Goal: Task Accomplishment & Management: Complete application form

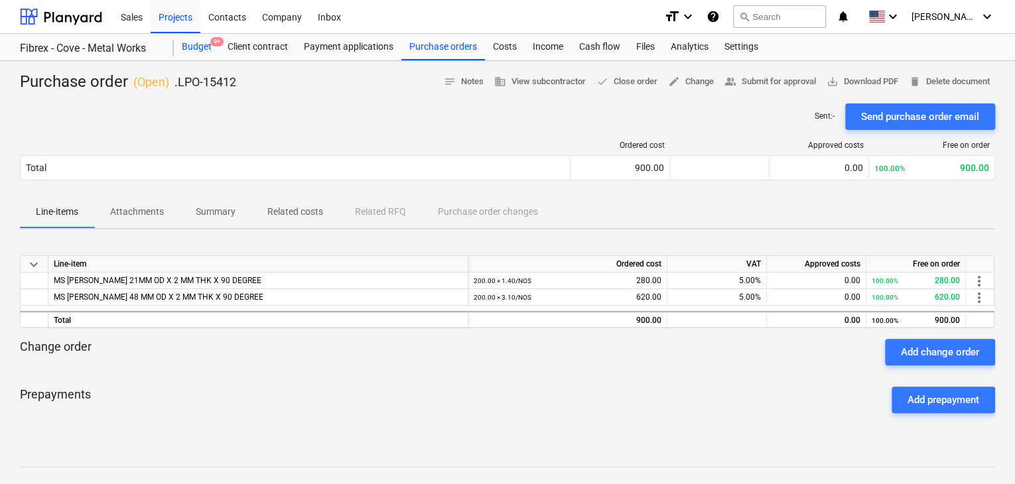
drag, startPoint x: 202, startPoint y: 46, endPoint x: 211, endPoint y: 51, distance: 10.7
click at [202, 46] on div "Budget 9+" at bounding box center [197, 47] width 46 height 27
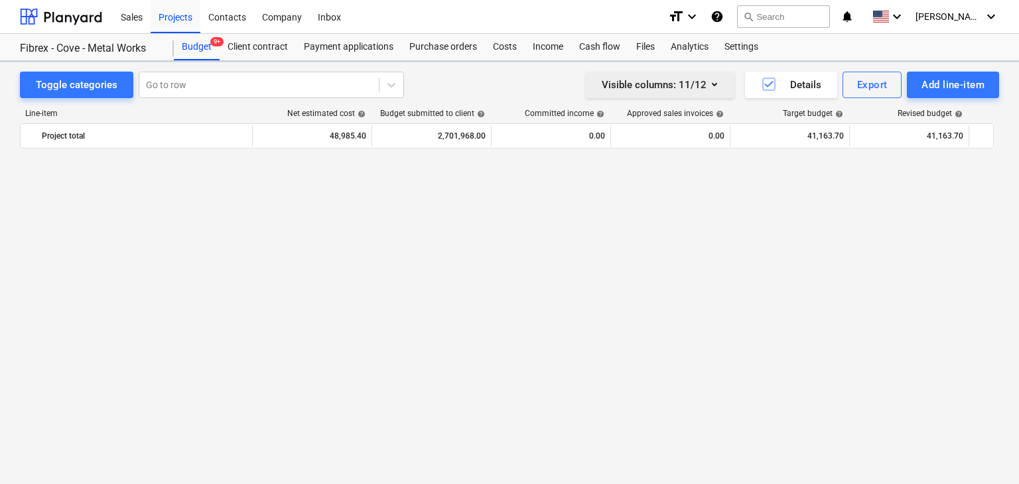
scroll to position [17627, 0]
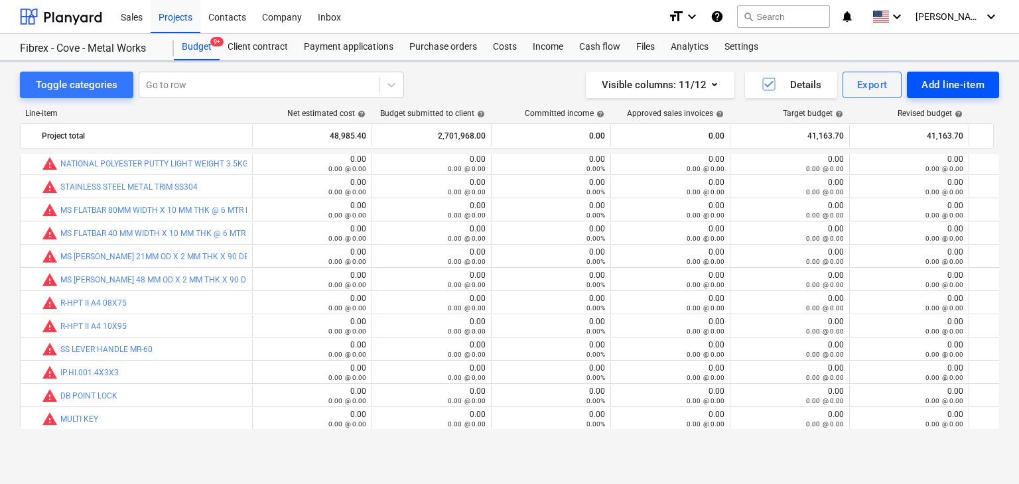
click at [923, 82] on div "Add line-item" at bounding box center [953, 84] width 63 height 17
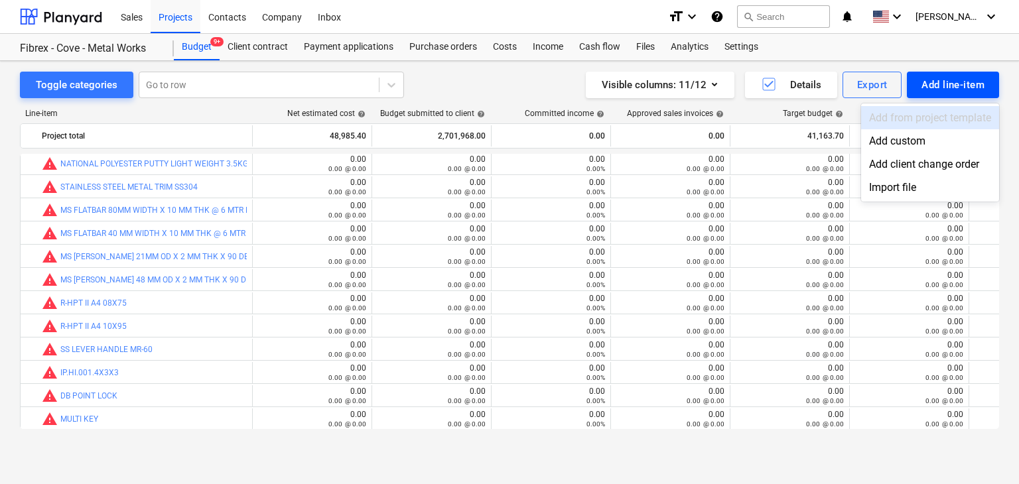
click at [886, 139] on div "Add custom" at bounding box center [930, 140] width 138 height 23
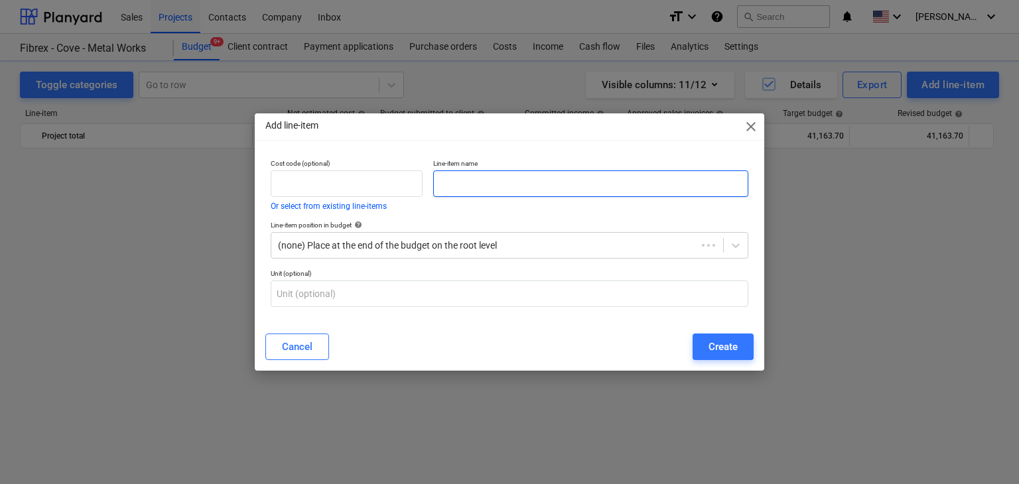
scroll to position [17627, 0]
click at [491, 180] on input "text" at bounding box center [590, 184] width 315 height 27
paste input "GI 48MM DIA PIPE X 2 MM THK @ 6 MTR LENGTH S235"
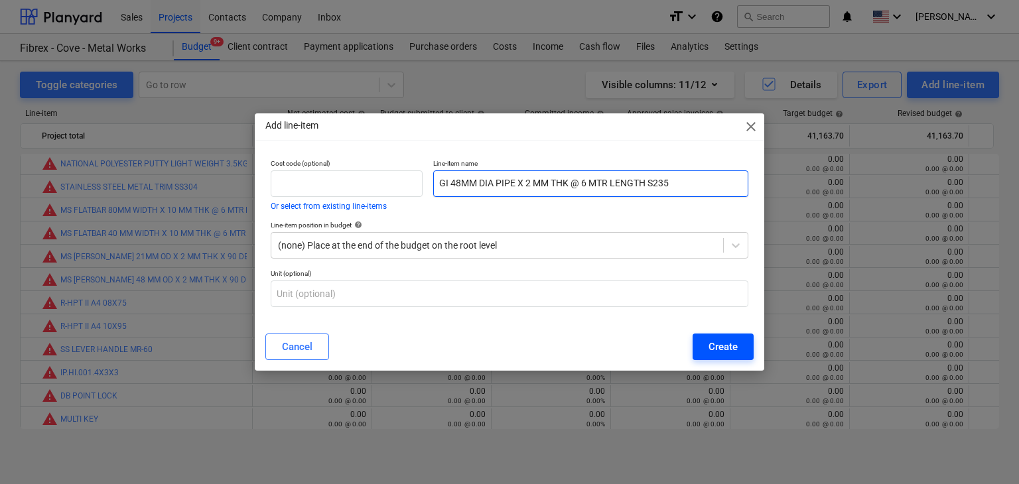
type input "GI 48MM DIA PIPE X 2 MM THK @ 6 MTR LENGTH S235"
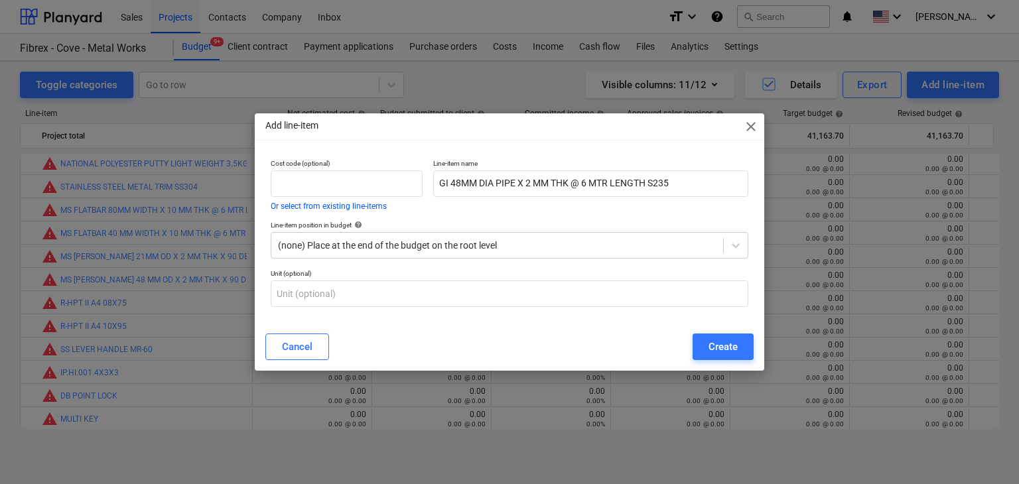
click at [710, 343] on div "Create" at bounding box center [723, 346] width 29 height 17
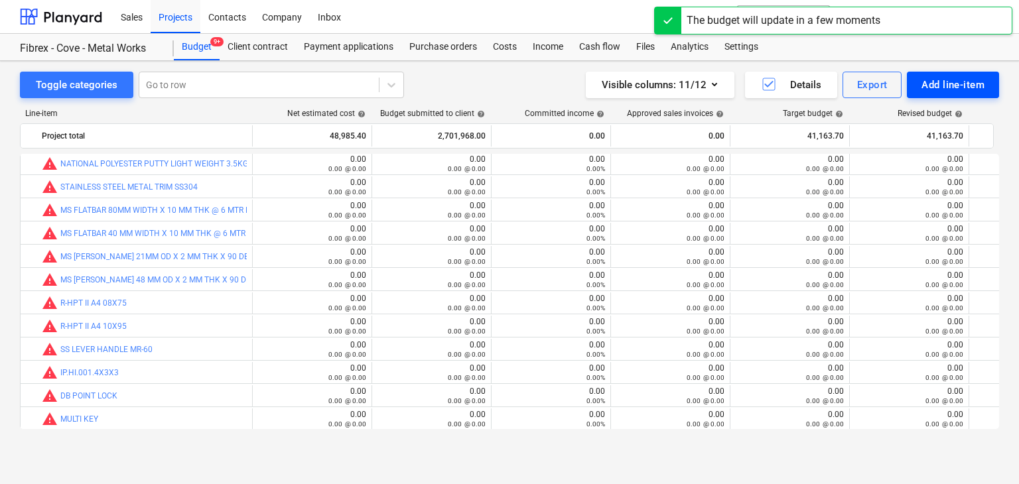
click at [932, 87] on div "Add line-item" at bounding box center [953, 84] width 63 height 17
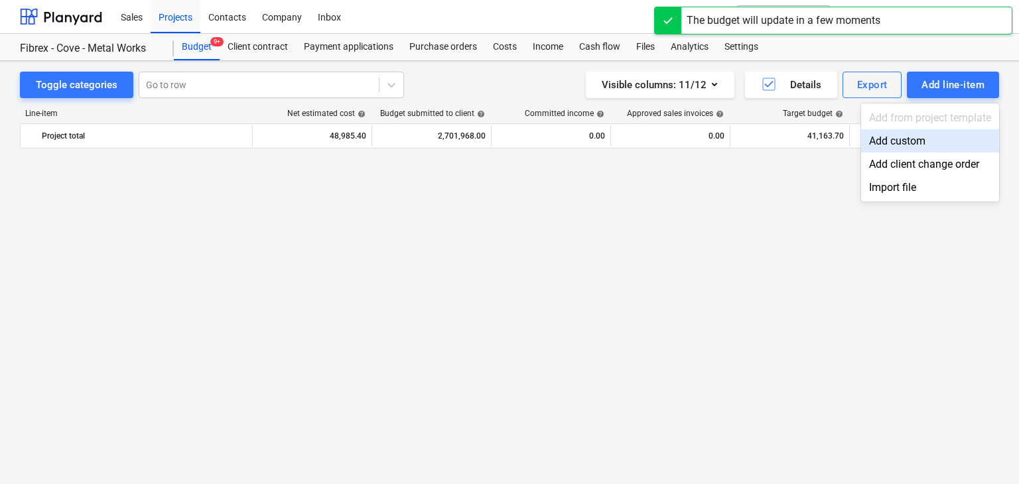
scroll to position [17627, 0]
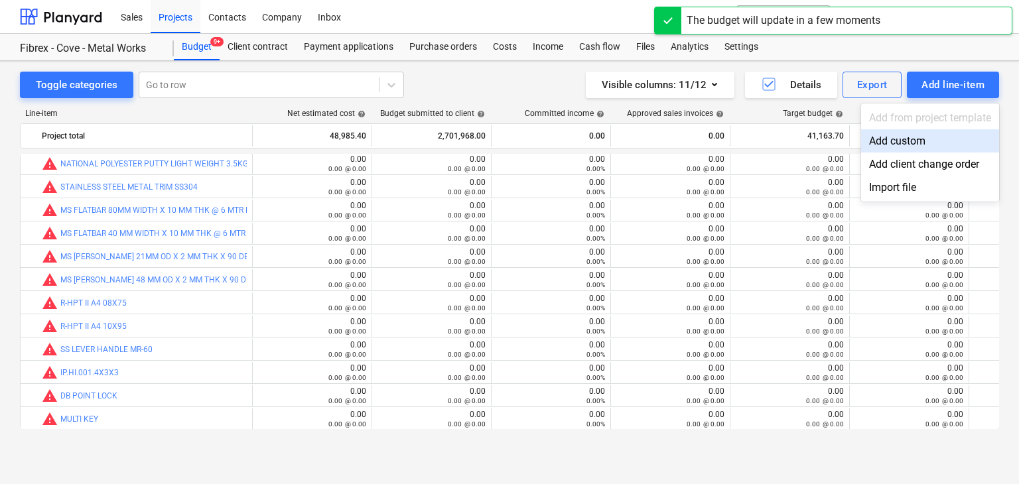
click at [900, 139] on div "Add custom" at bounding box center [930, 140] width 138 height 23
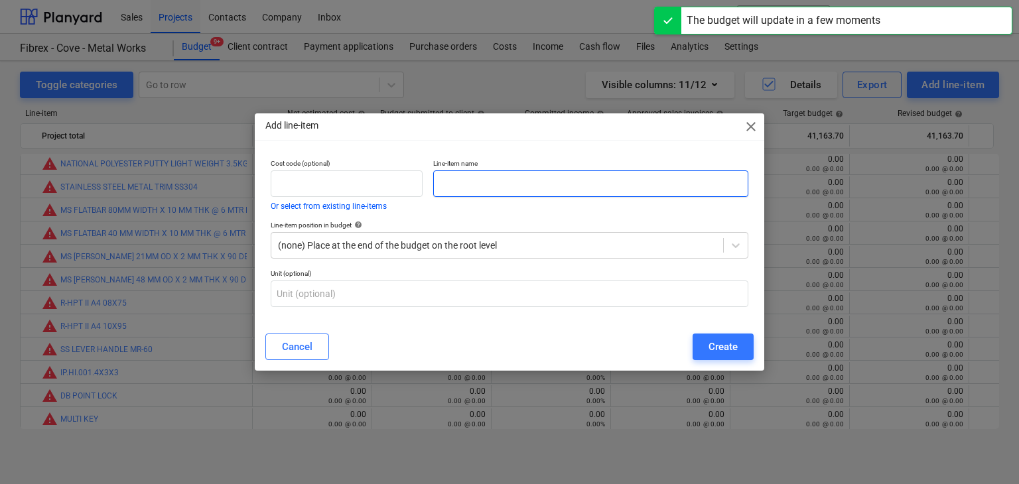
click at [453, 189] on input "text" at bounding box center [590, 184] width 315 height 27
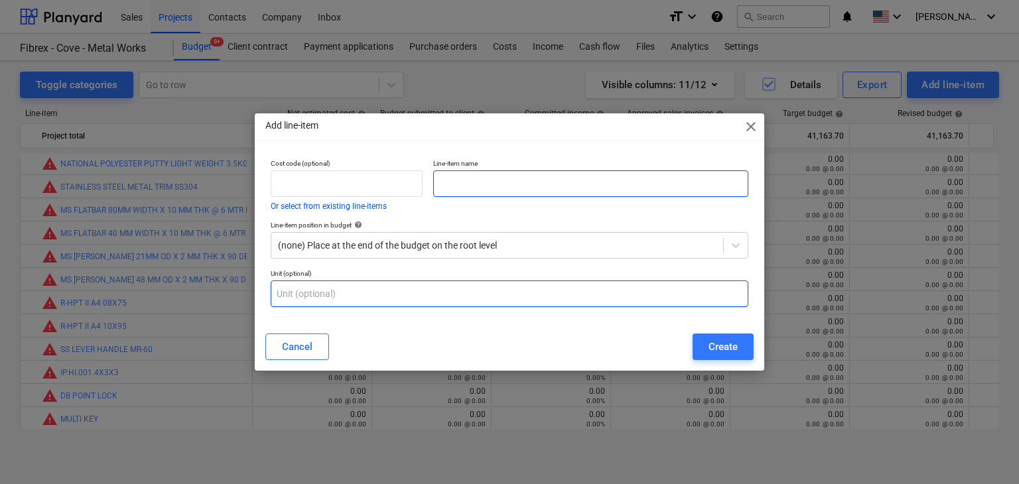
paste input "GI 21MM DIA PIPE X 2 MM THK @ 6 MTR LENGTH S235"
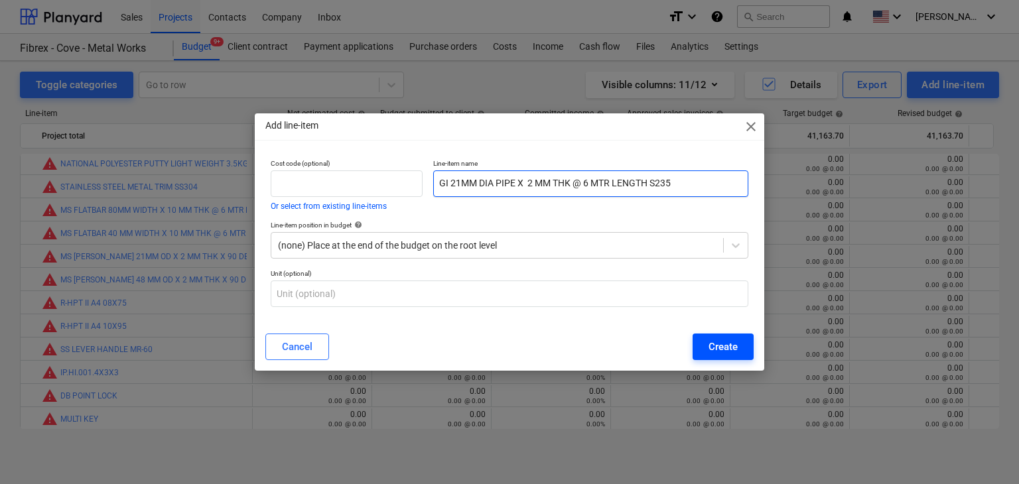
type input "GI 21MM DIA PIPE X 2 MM THK @ 6 MTR LENGTH S235"
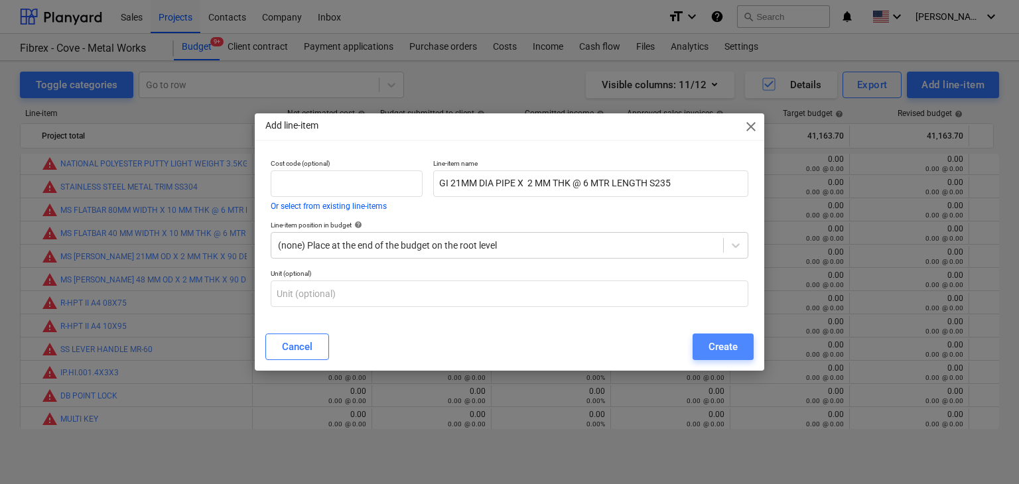
click at [726, 336] on button "Create" at bounding box center [723, 347] width 61 height 27
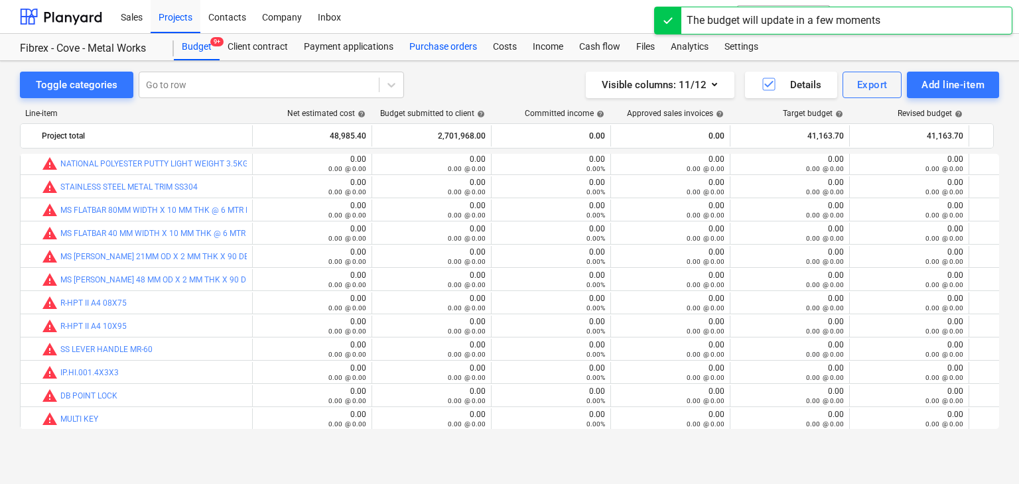
click at [446, 42] on div "Purchase orders" at bounding box center [443, 47] width 84 height 27
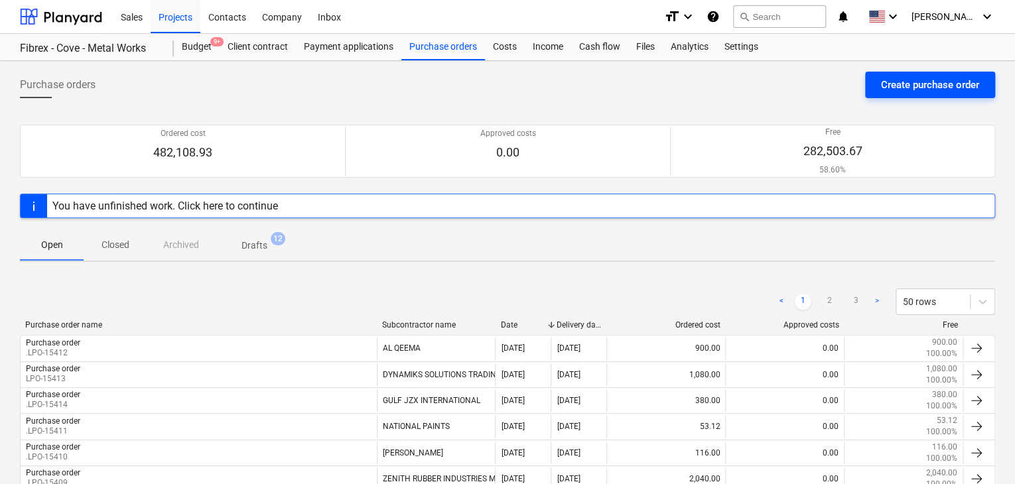
click at [903, 74] on button "Create purchase order" at bounding box center [930, 85] width 130 height 27
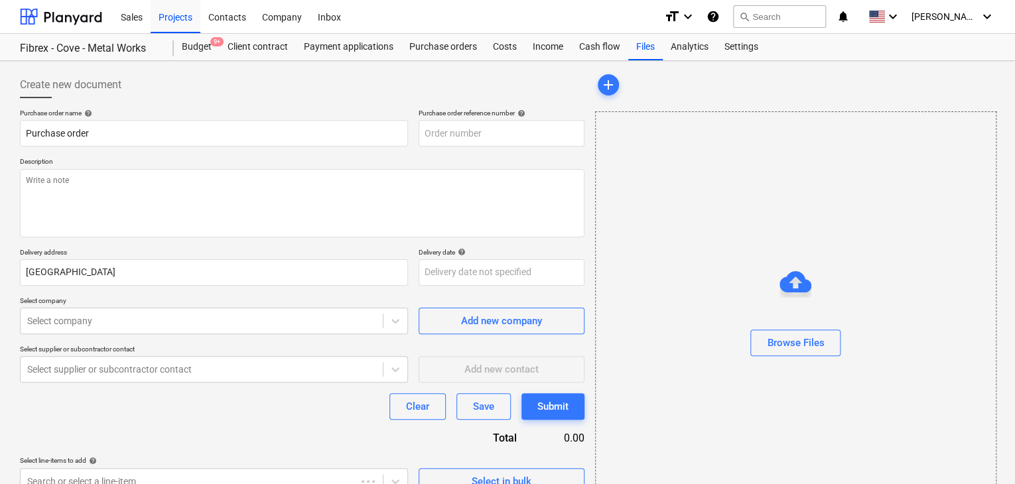
click at [468, 157] on p "Description" at bounding box center [302, 162] width 565 height 11
type textarea "x"
type input "FC-01-Metal-PO-286"
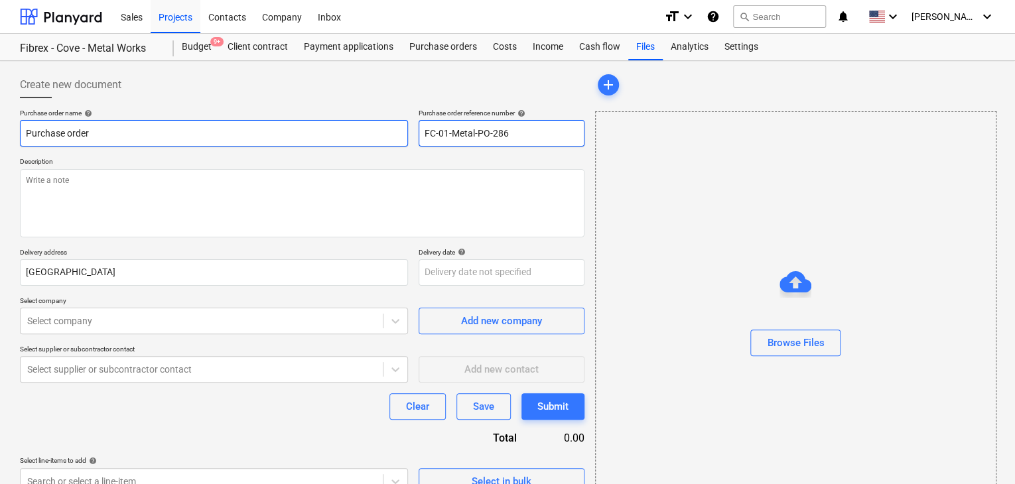
drag, startPoint x: 517, startPoint y: 131, endPoint x: 377, endPoint y: 129, distance: 139.3
click at [377, 129] on div "Purchase order name help Purchase order Purchase order reference number help FC…" at bounding box center [302, 128] width 565 height 38
type textarea "x"
type input "."
type textarea "x"
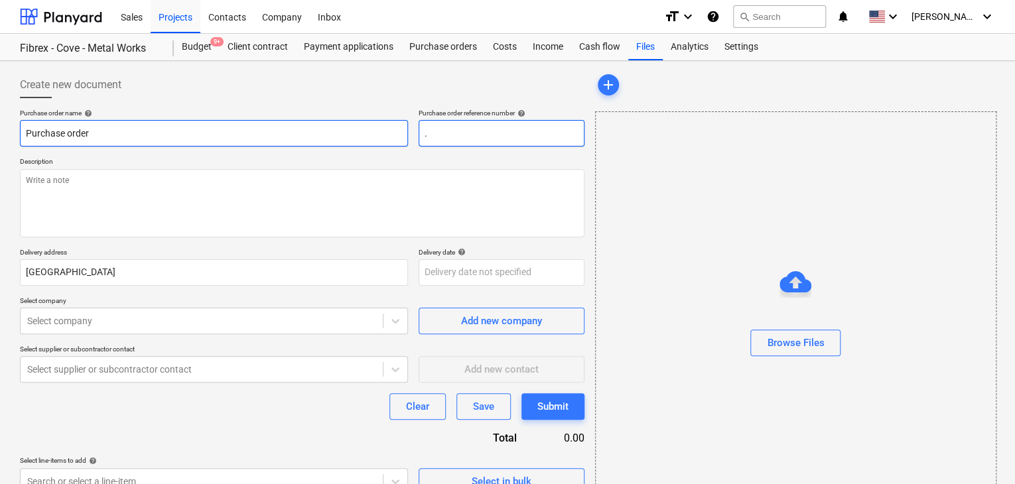
type input ".L"
type textarea "x"
type input ".LP"
type textarea "x"
type input ".LPO"
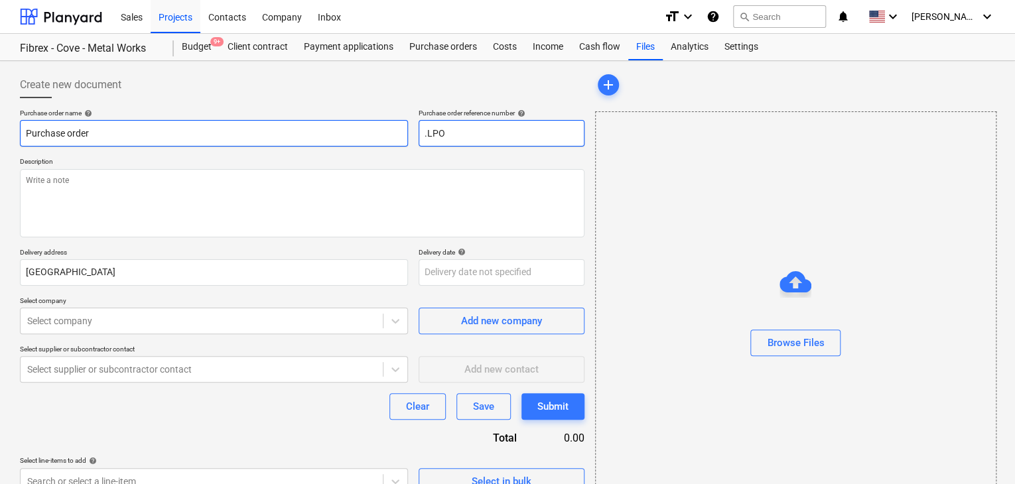
type textarea "x"
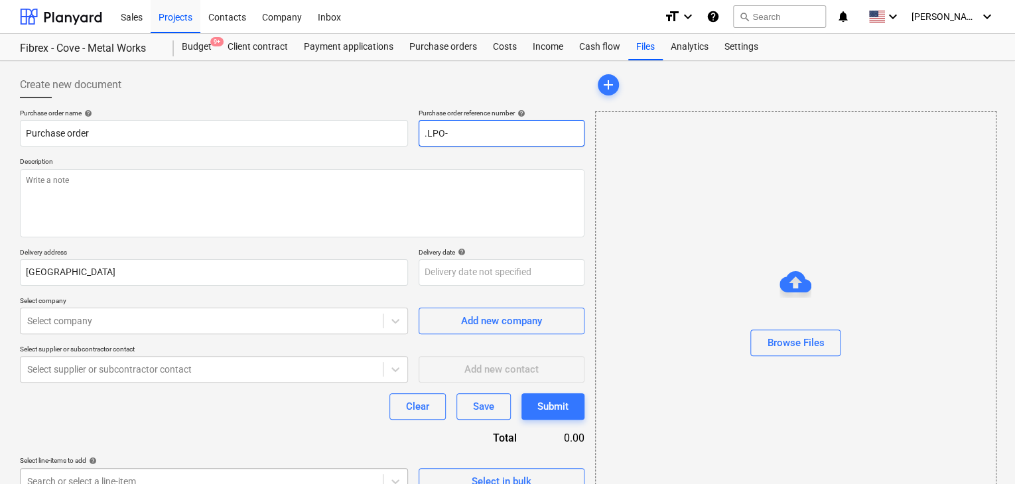
type input ".LPO-"
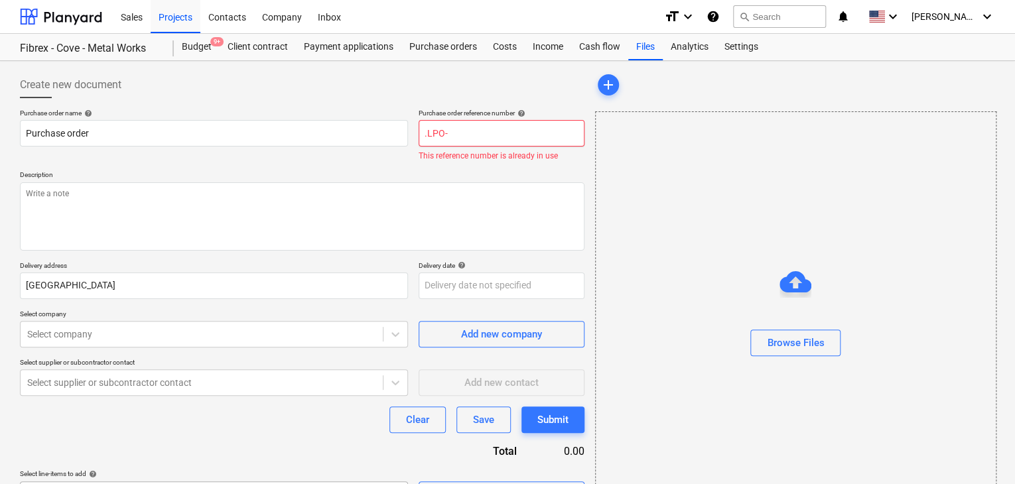
type textarea "x"
type input ".LPO-1"
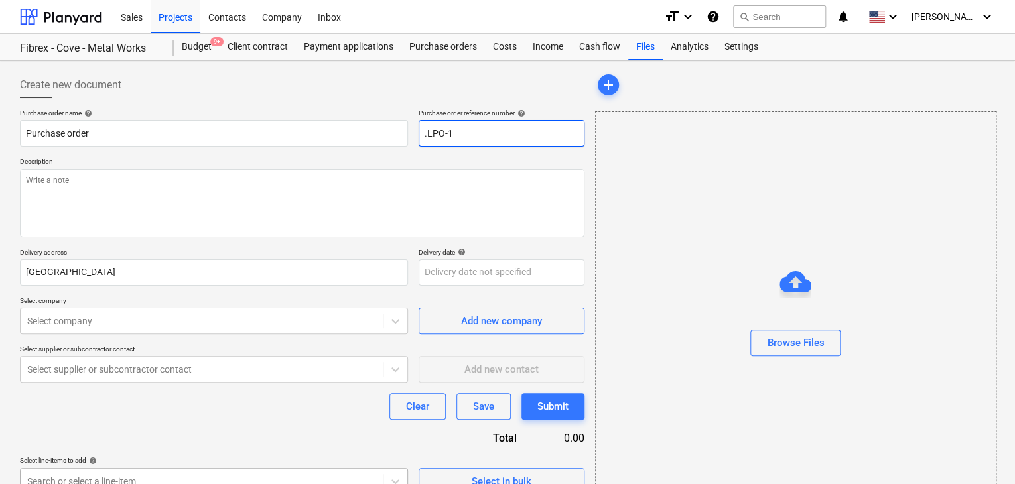
type textarea "x"
type input ".LPO-15"
type textarea "x"
type input ".LPO-154"
type textarea "x"
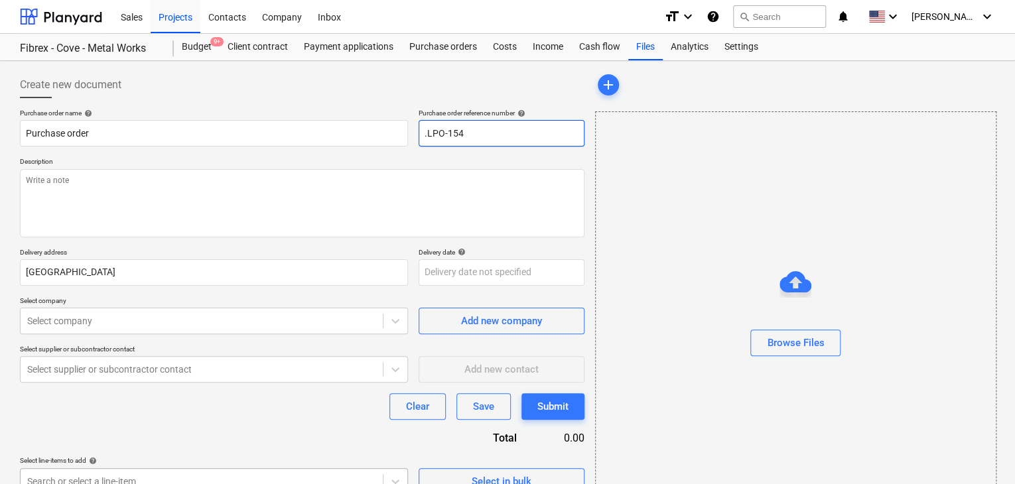
type input ".LPO-1541"
type textarea "x"
type input ".LPO-15416"
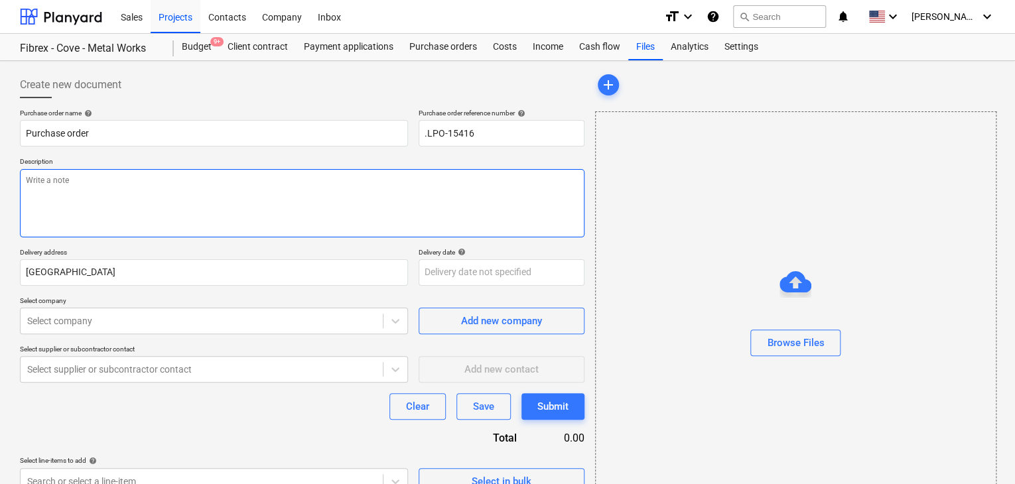
click at [83, 180] on textarea at bounding box center [302, 203] width 565 height 68
type textarea "x"
type textarea "2"
type textarea "x"
type textarea "27"
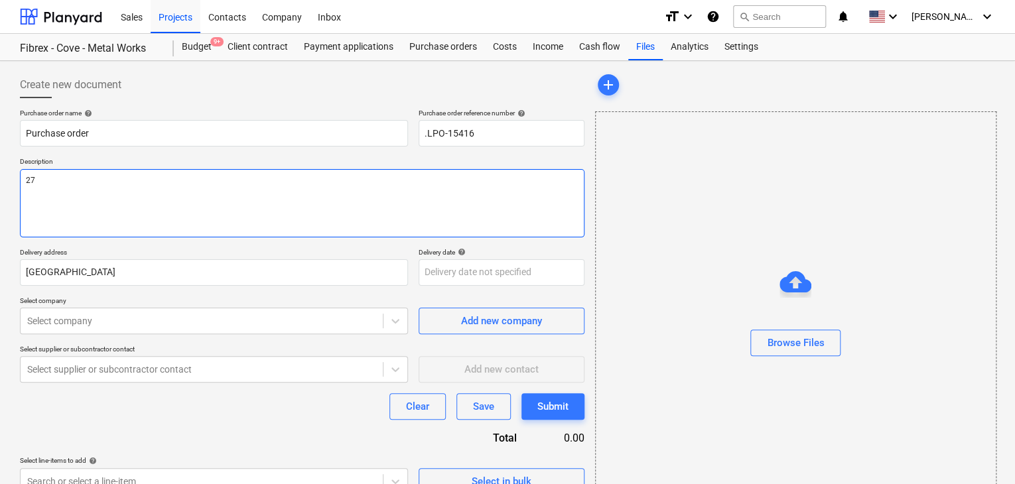
type textarea "x"
type textarea "27/"
type textarea "x"
type textarea "27/A"
type textarea "x"
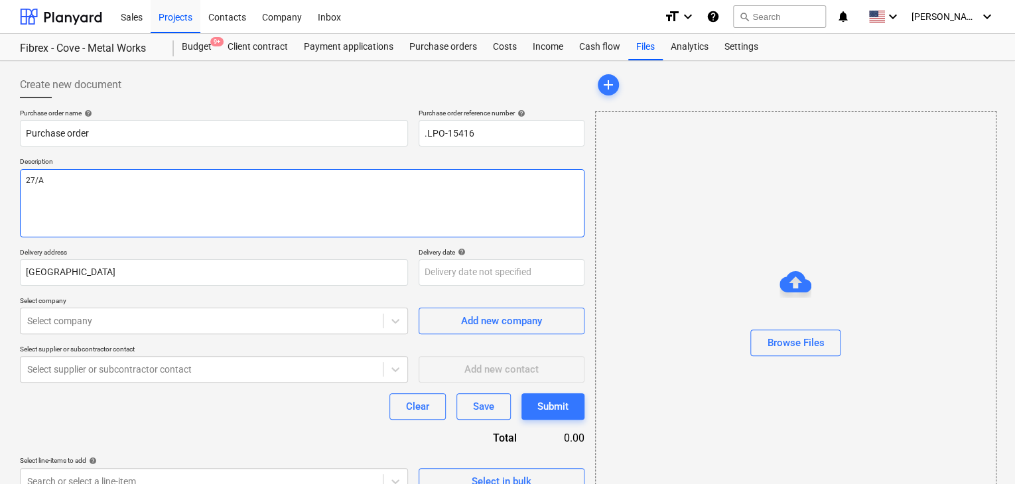
type textarea "27/AU"
type textarea "x"
type textarea "27/AUG"
type textarea "x"
type textarea "27/AUG/"
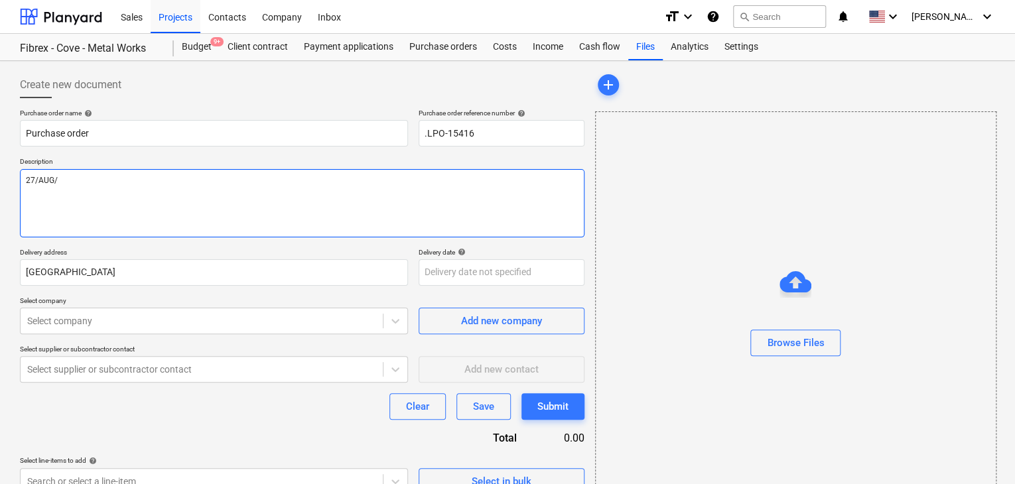
type textarea "x"
type textarea "27/[DATE]"
type textarea "x"
type textarea "[DATE]"
type textarea "x"
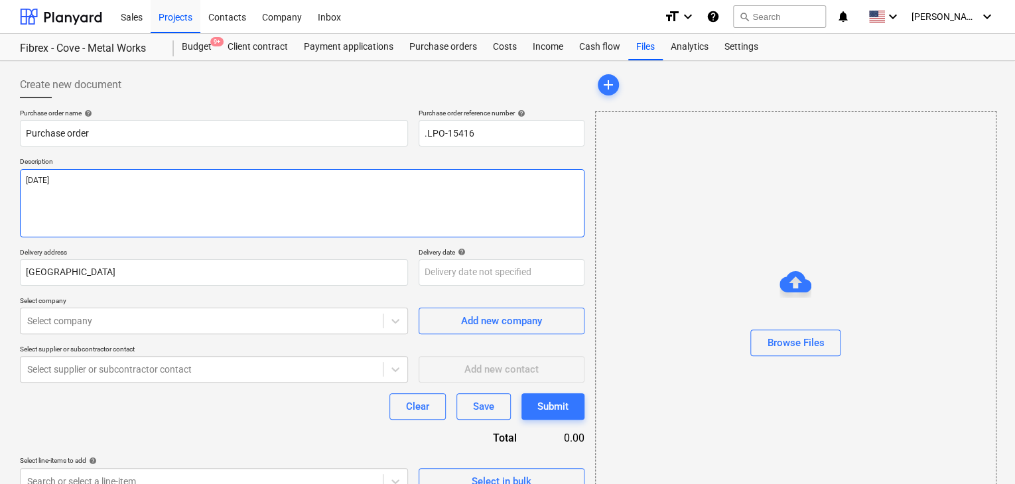
type textarea "[DATE]"
type textarea "x"
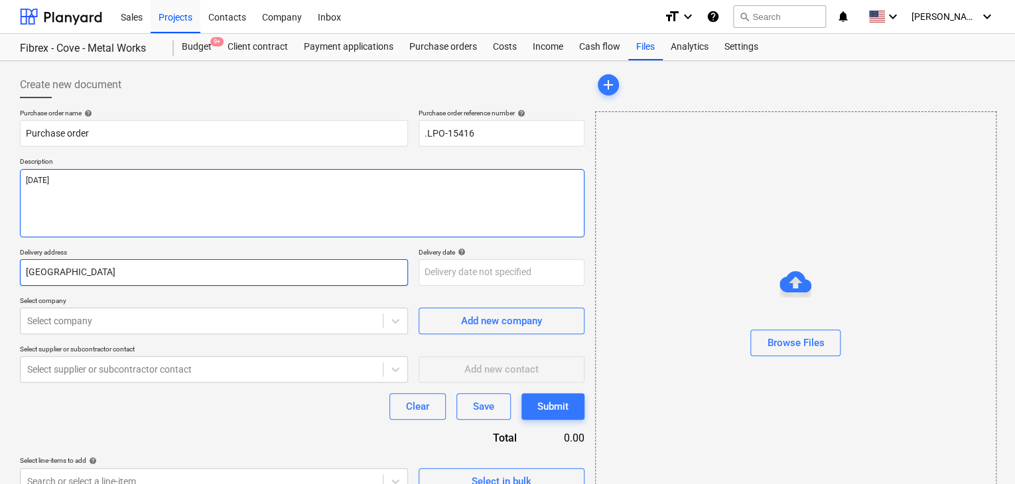
type textarea "[DATE]"
click at [67, 271] on input "[GEOGRAPHIC_DATA]" at bounding box center [214, 272] width 388 height 27
type textarea "x"
type input "Duba"
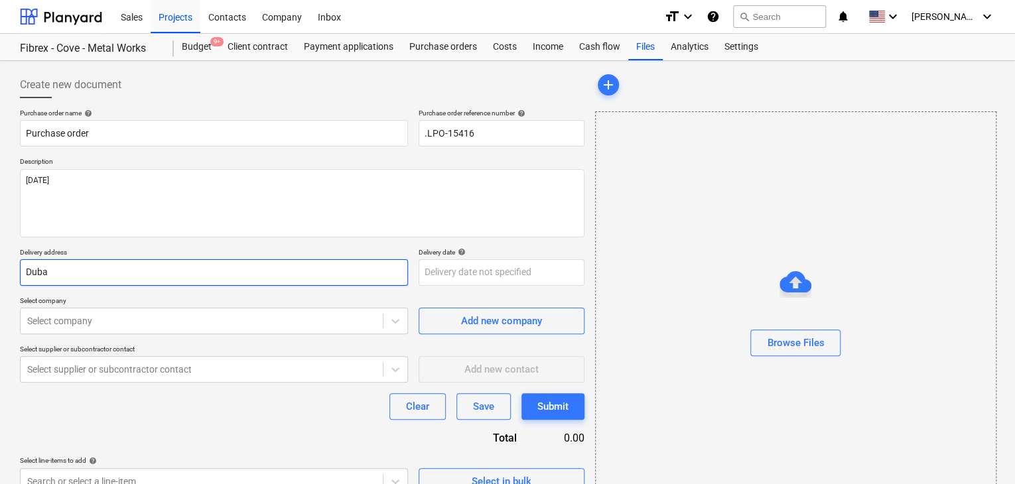
type textarea "x"
type input "Dub"
type textarea "x"
type input "Du"
type textarea "x"
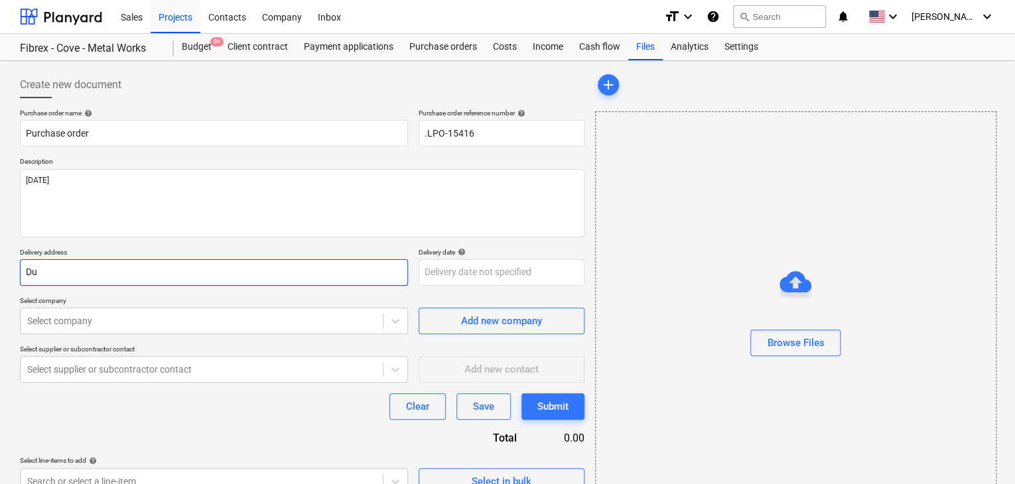
type input "D"
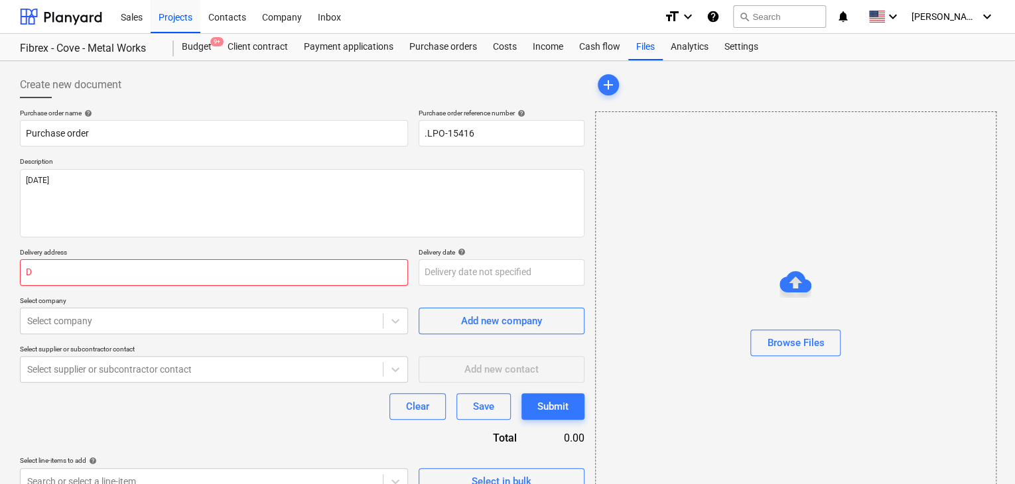
type textarea "x"
type input "L"
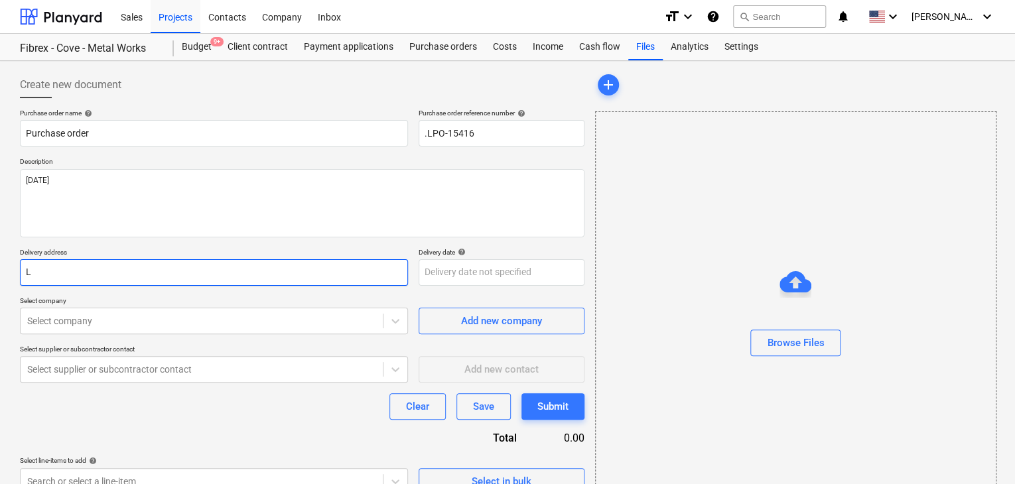
type textarea "x"
type input "LU"
type textarea "x"
type input "LUC"
type textarea "x"
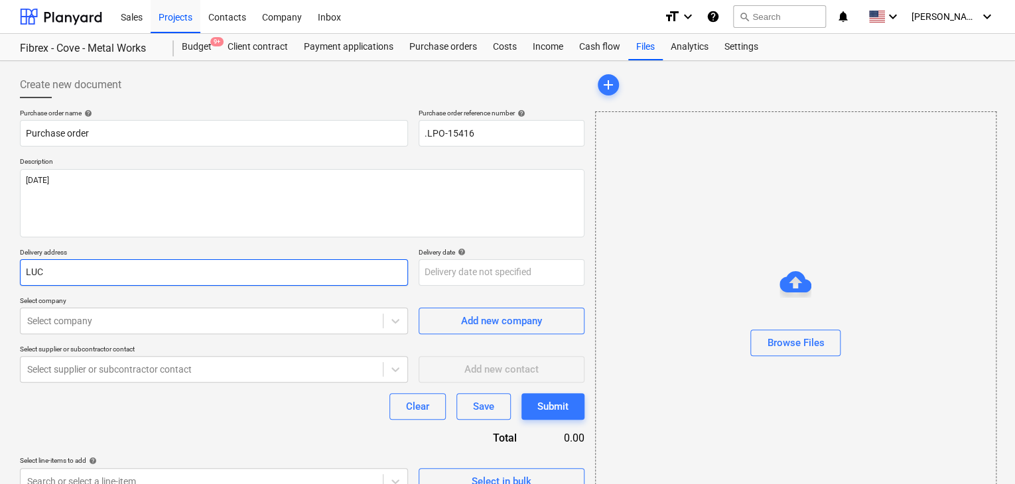
type input "LUCK"
type textarea "x"
type input "LUCKY"
type textarea "x"
type input "LUCKY"
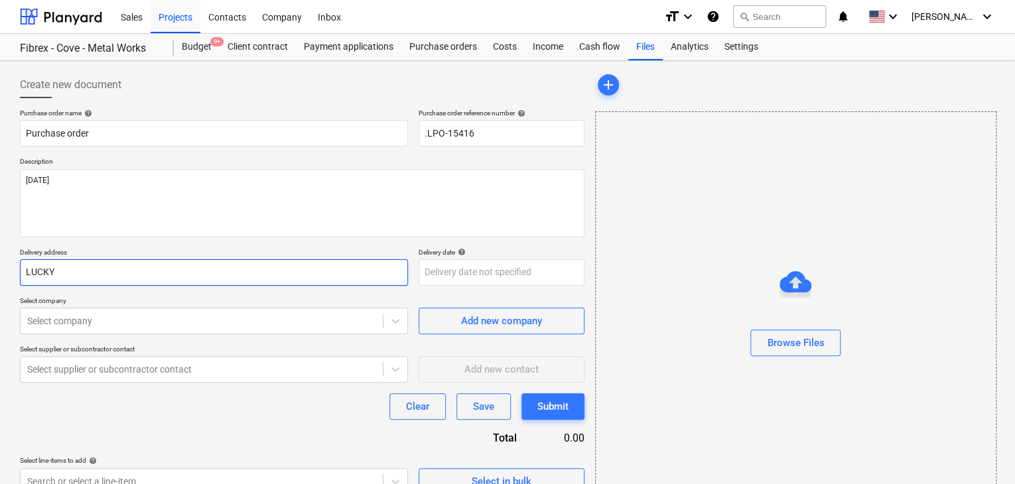
type textarea "x"
type input "LUCKY N"
type textarea "x"
type input "LUCKY NE"
type textarea "x"
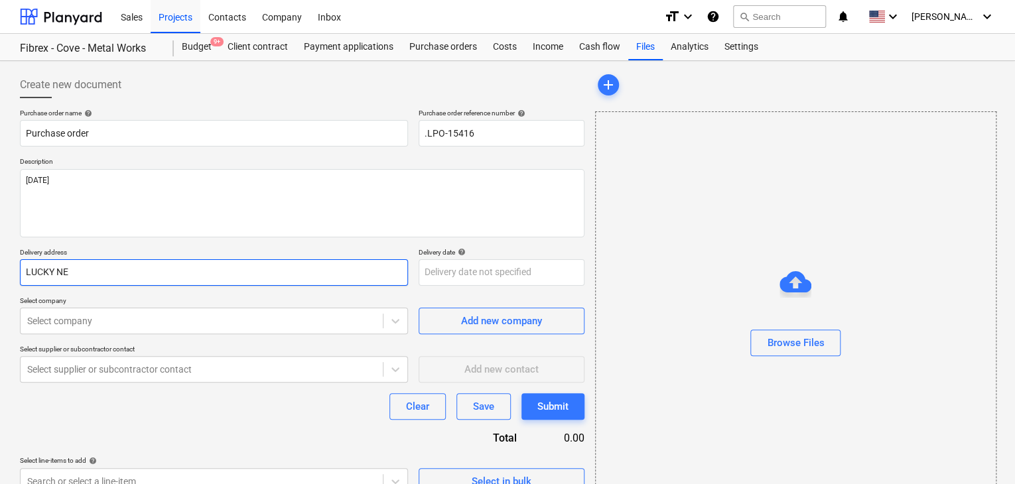
type input "LUCKY NEG"
type textarea "x"
type input "LUCKY [PERSON_NAME]"
type textarea "x"
type input "LUCKY NEGIN"
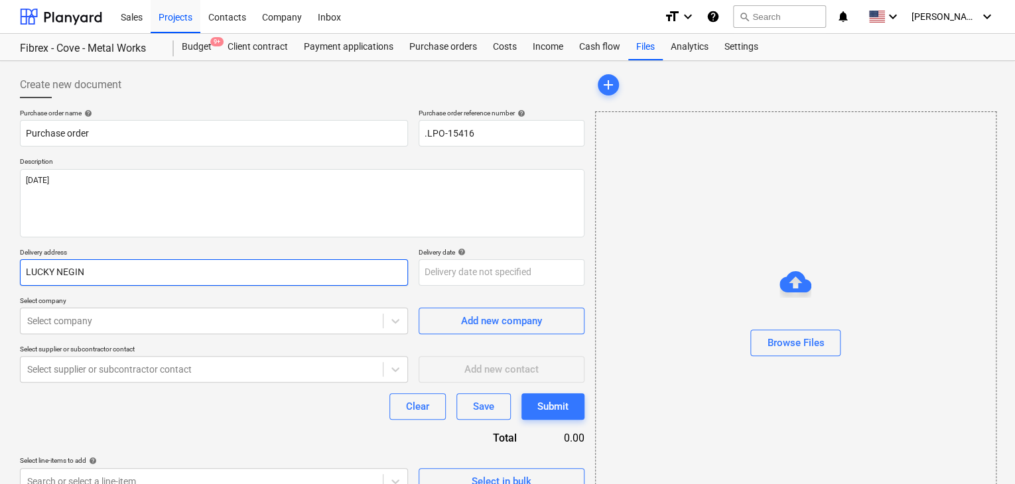
type textarea "x"
type input "LUCKY NEGINE"
type textarea "x"
type input "LUCKY NEGINEE"
type textarea "x"
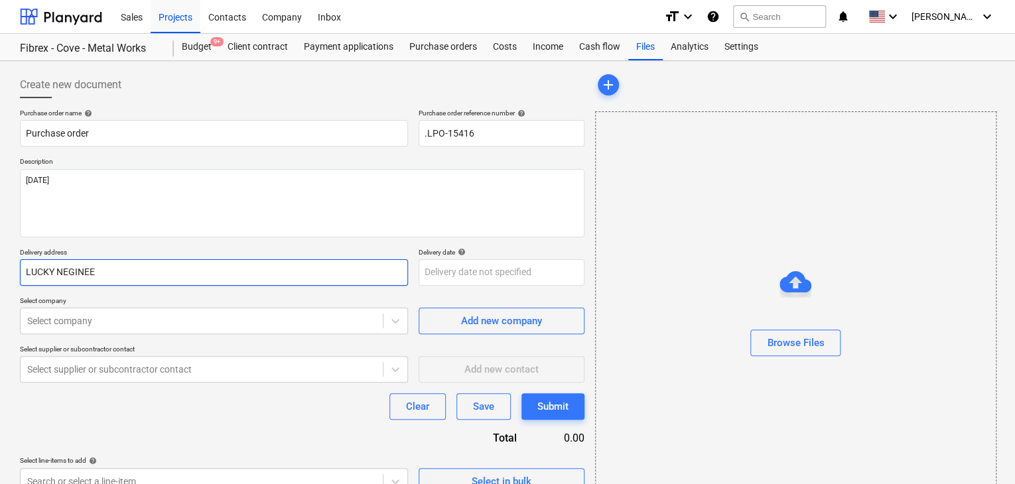
type input "LUCKY NEGINEER"
type textarea "x"
type input "LUCKY NEGINEERI"
type textarea "x"
type input "LUCKY NEGINEERIN"
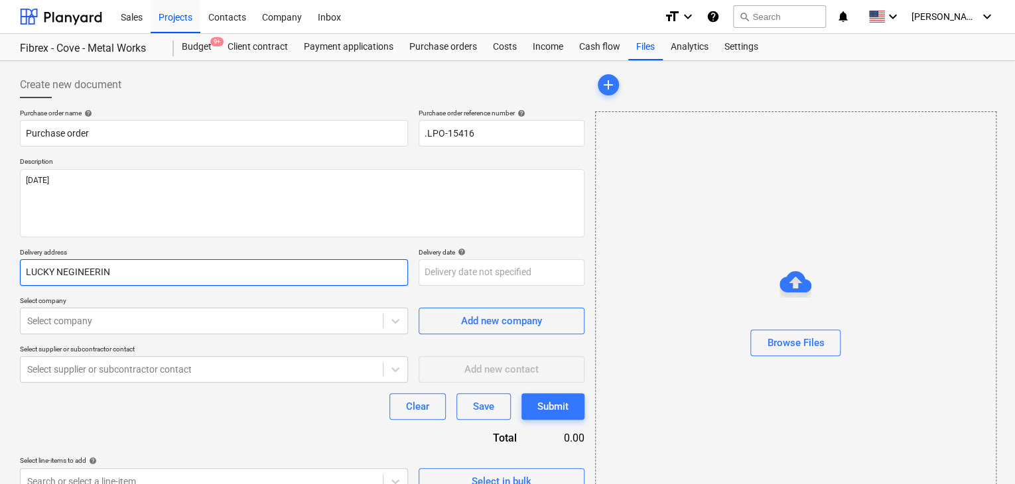
type textarea "x"
type input "LUCKY NEGINEERING"
type textarea "x"
type input "LUCKY NEGINEERING"
type textarea "x"
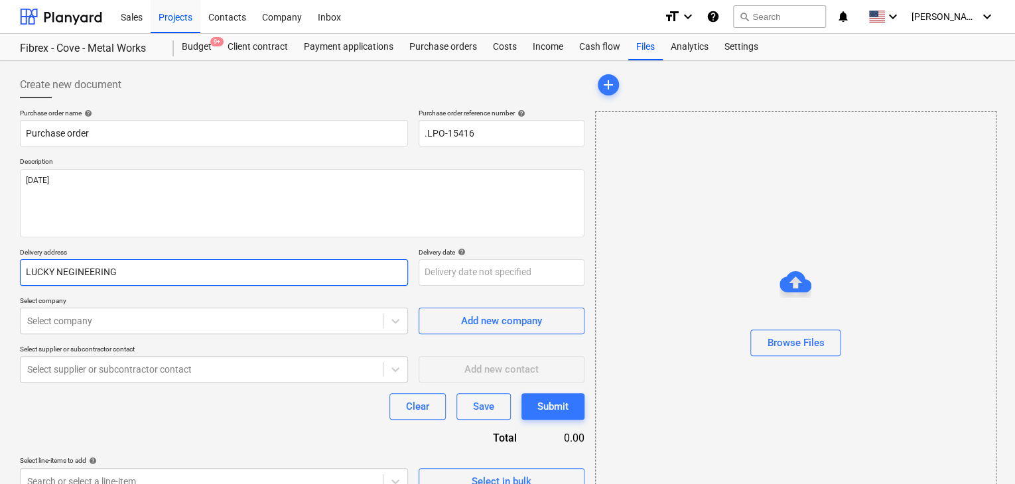
type input "LUCKY NEGINEERING S"
type textarea "x"
type input "LUCKY NEGINEERING SE"
type textarea "x"
type input "LUCKY NEGINEERING SER"
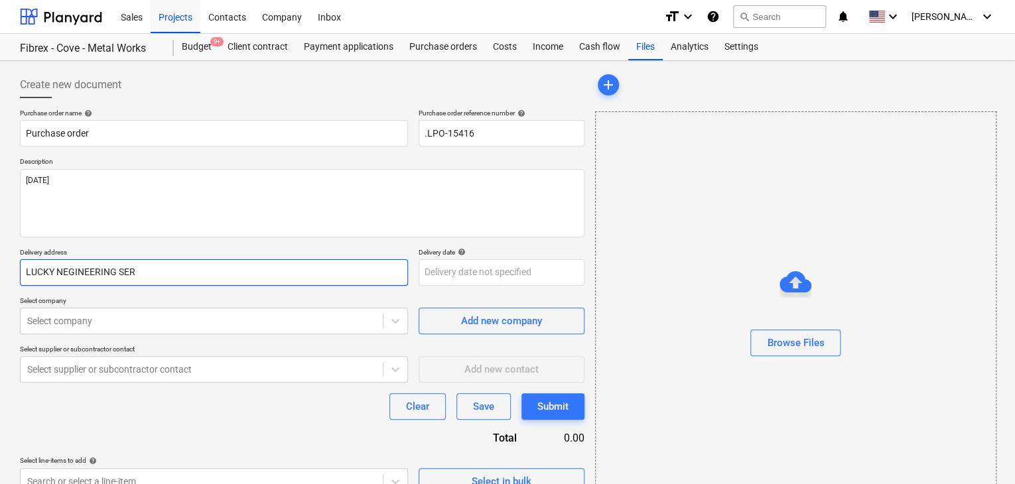
type textarea "x"
type input "LUCKY NEGINEERING SERV"
type textarea "x"
type input "LUCKY NEGINEERING SERVI"
type textarea "x"
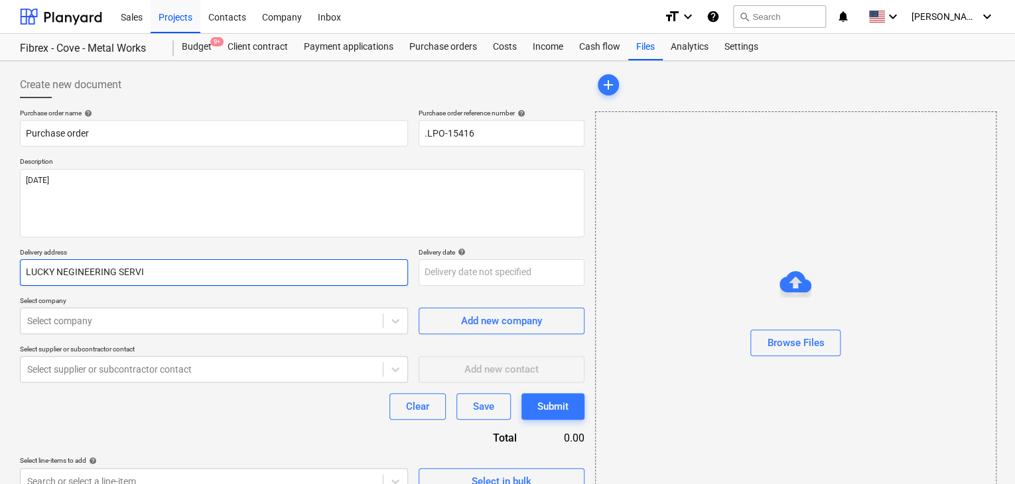
type input "LUCKY NEGINEERING SERVIC"
type textarea "x"
type input "LUCKY NEGINEERING SERVICE"
type textarea "x"
type input "LUCKY NEGINEERING SERVICES"
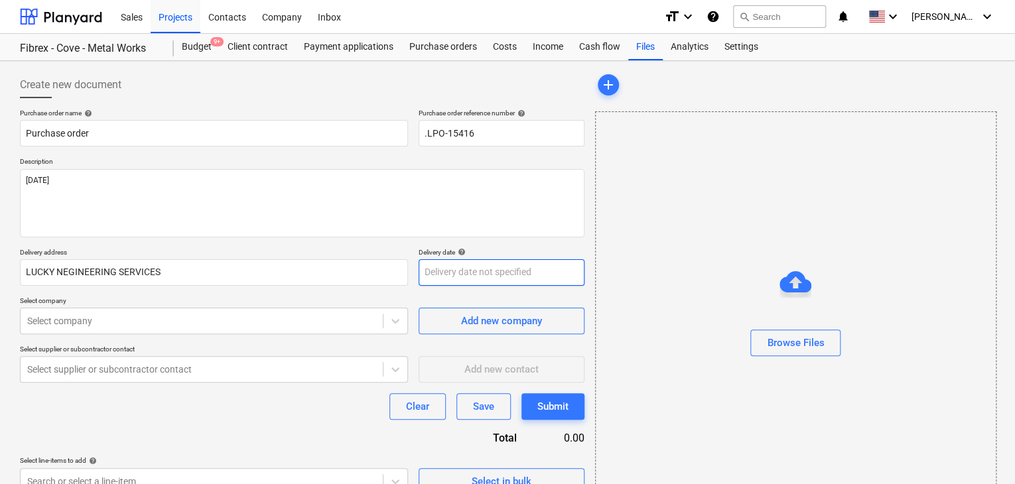
click at [458, 271] on body "Sales Projects Contacts Company Inbox format_size keyboard_arrow_down help sear…" at bounding box center [507, 242] width 1015 height 484
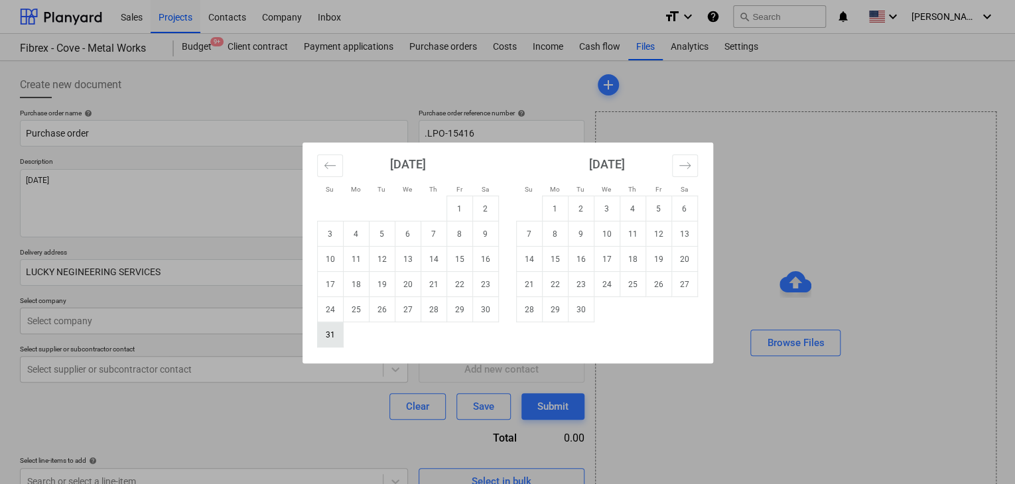
drag, startPoint x: 329, startPoint y: 331, endPoint x: 320, endPoint y: 332, distance: 9.4
click at [328, 331] on td "31" at bounding box center [330, 334] width 26 height 25
type textarea "x"
type input "[DATE]"
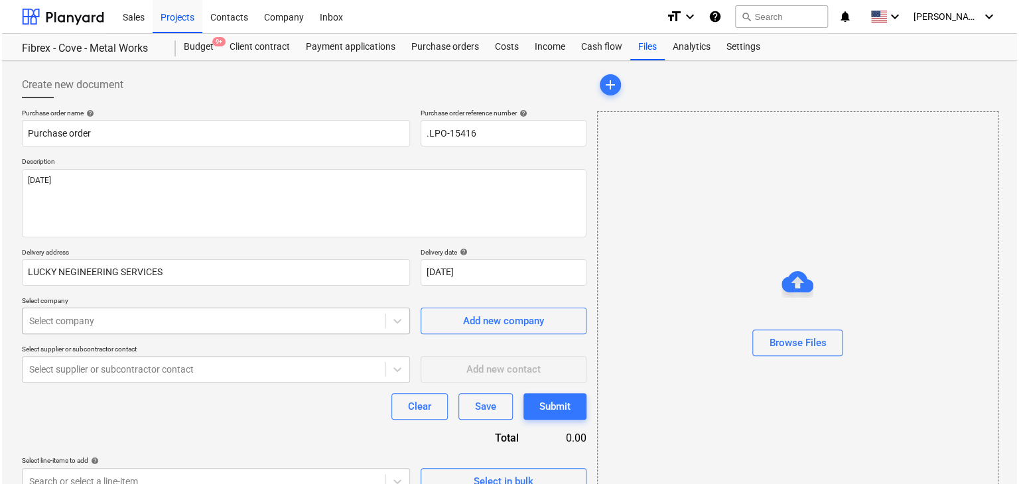
scroll to position [47, 0]
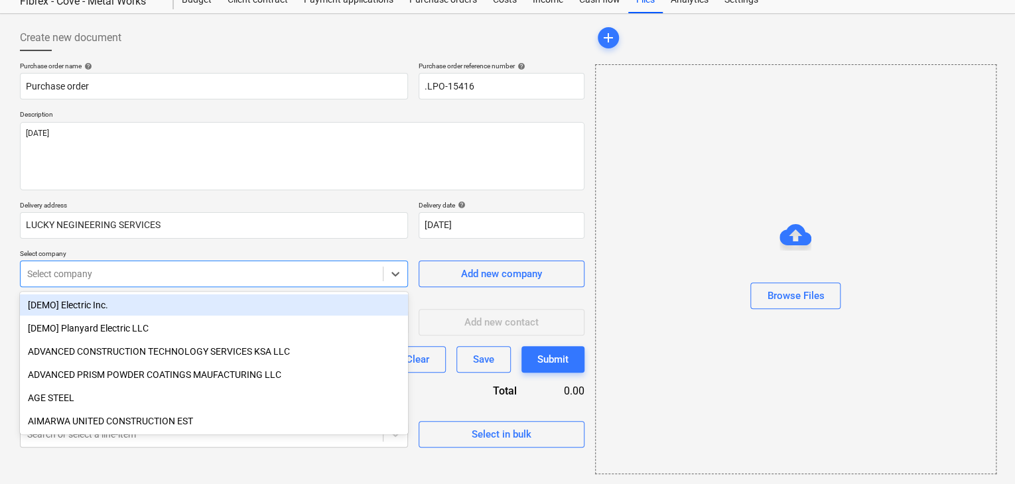
click at [218, 316] on body "Sales Projects Contacts Company Inbox format_size keyboard_arrow_down help sear…" at bounding box center [507, 195] width 1015 height 484
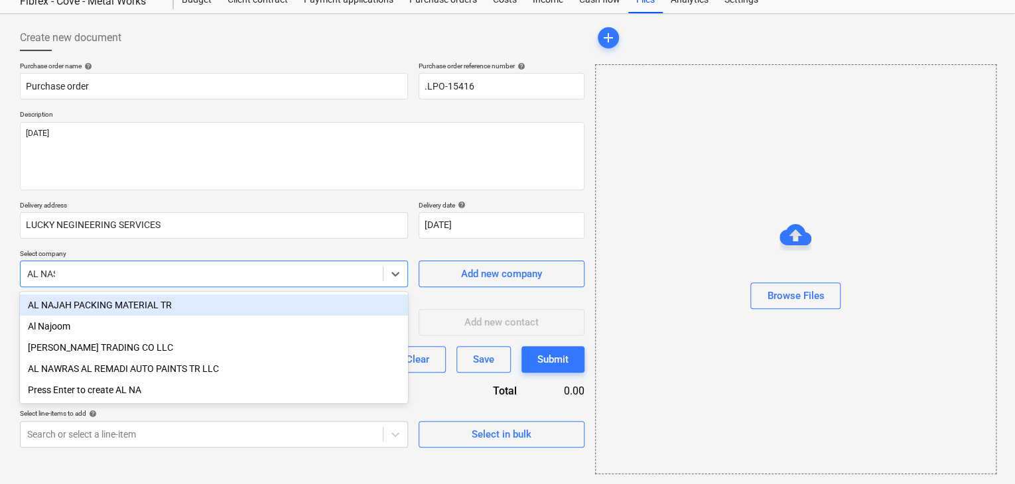
type input "[PERSON_NAME]"
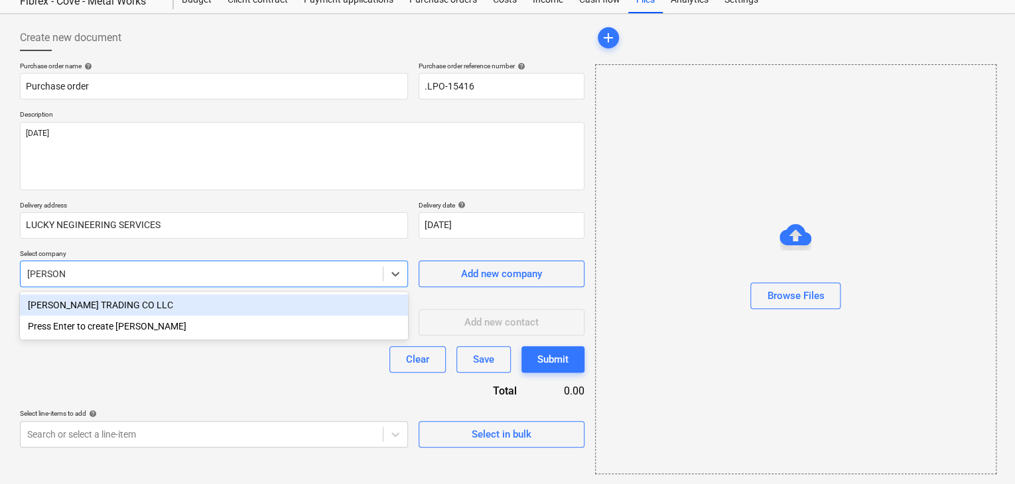
click at [214, 298] on div "[PERSON_NAME] TRADING CO LLC" at bounding box center [214, 305] width 388 height 21
type textarea "x"
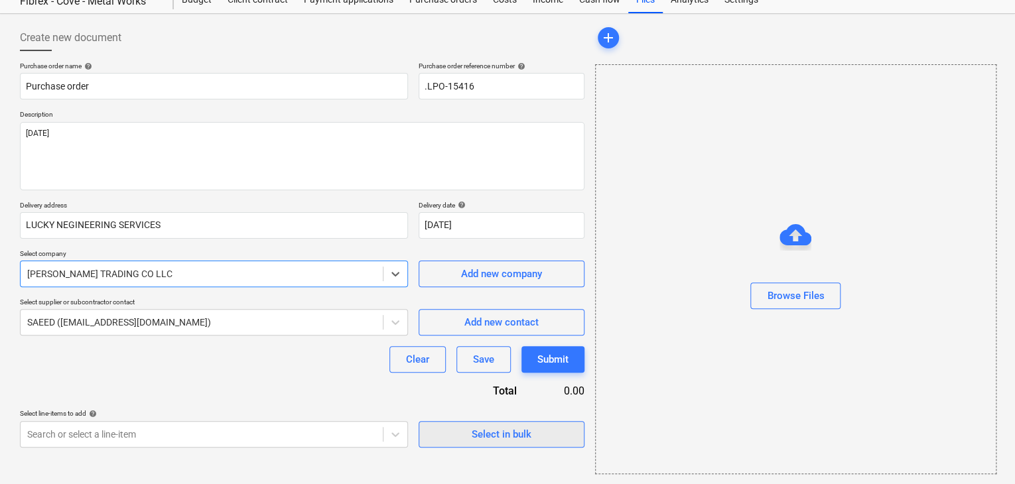
click at [496, 433] on div "Select in bulk" at bounding box center [502, 434] width 60 height 17
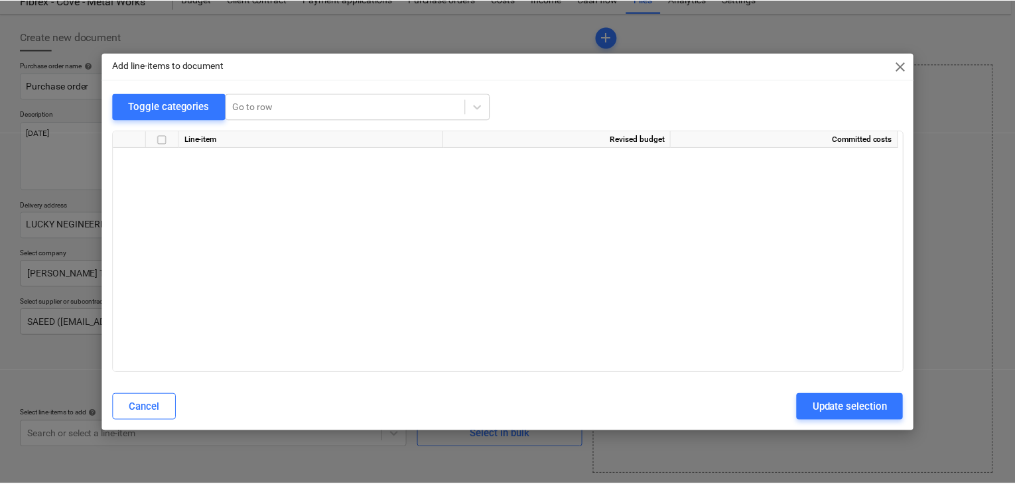
scroll to position [15449, 0]
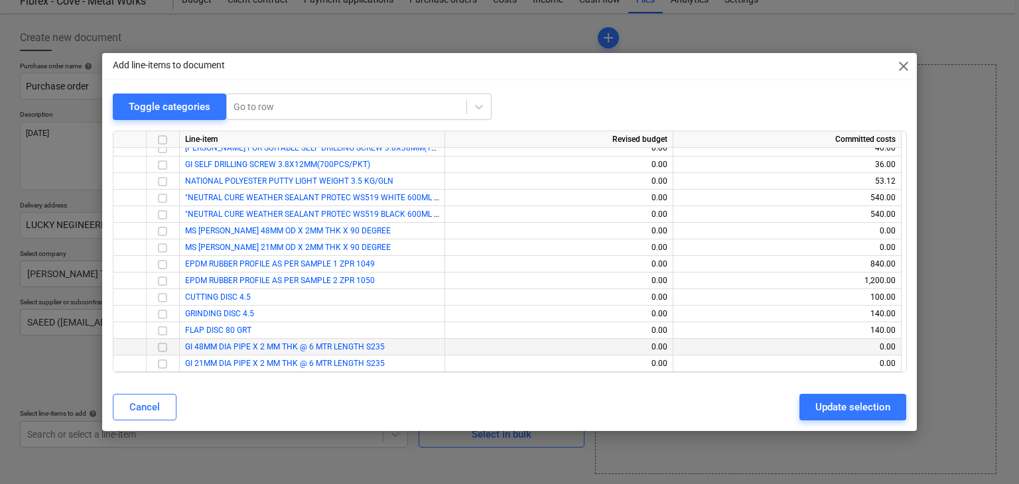
click at [162, 348] on input "checkbox" at bounding box center [163, 348] width 16 height 16
drag, startPoint x: 160, startPoint y: 363, endPoint x: 182, endPoint y: 370, distance: 22.9
click at [160, 364] on input "checkbox" at bounding box center [163, 364] width 16 height 16
drag, startPoint x: 859, startPoint y: 409, endPoint x: 636, endPoint y: 395, distance: 223.3
click at [836, 409] on div "Update selection" at bounding box center [852, 407] width 75 height 17
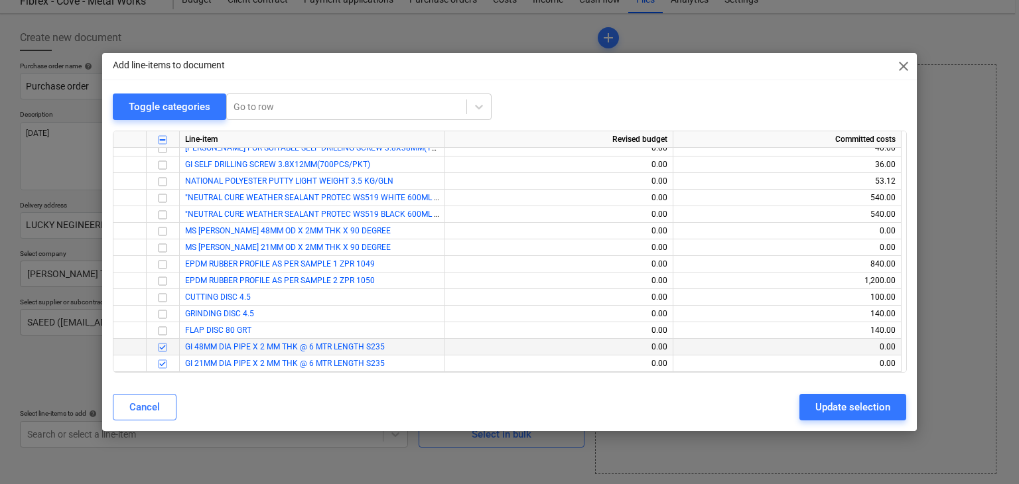
type textarea "x"
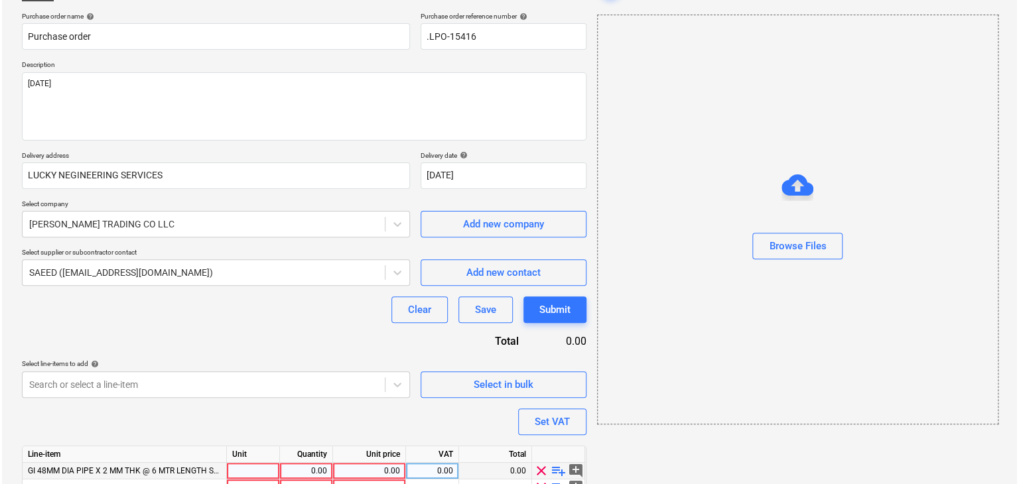
scroll to position [162, 0]
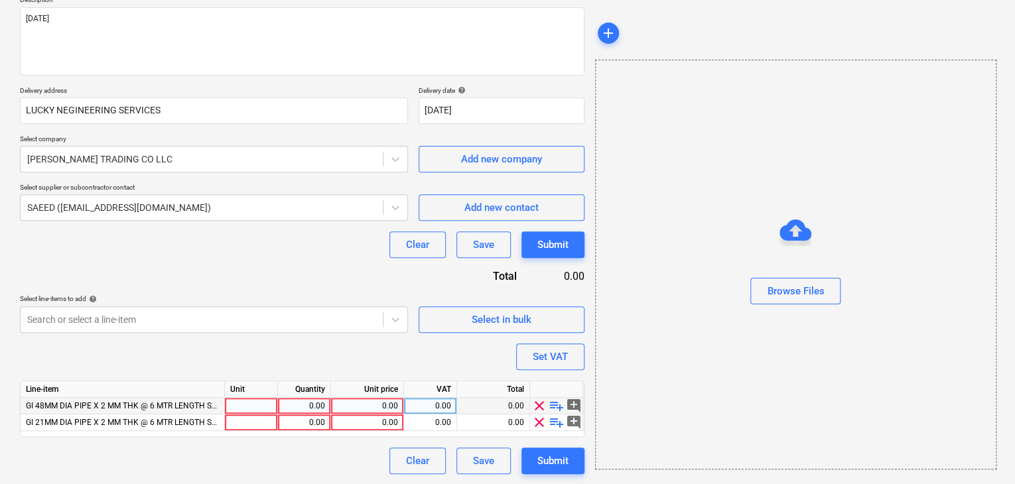
click at [237, 408] on div at bounding box center [251, 406] width 53 height 17
type input "NOS"
type textarea "x"
type input "NOS"
type textarea "x"
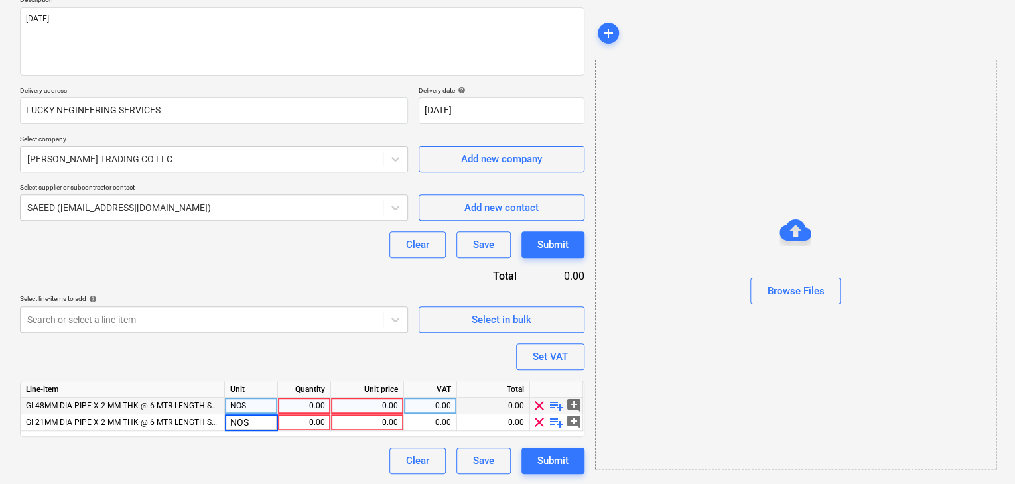
click at [308, 404] on div "0.00" at bounding box center [304, 406] width 42 height 17
type input "90"
type textarea "x"
type input "80"
type textarea "x"
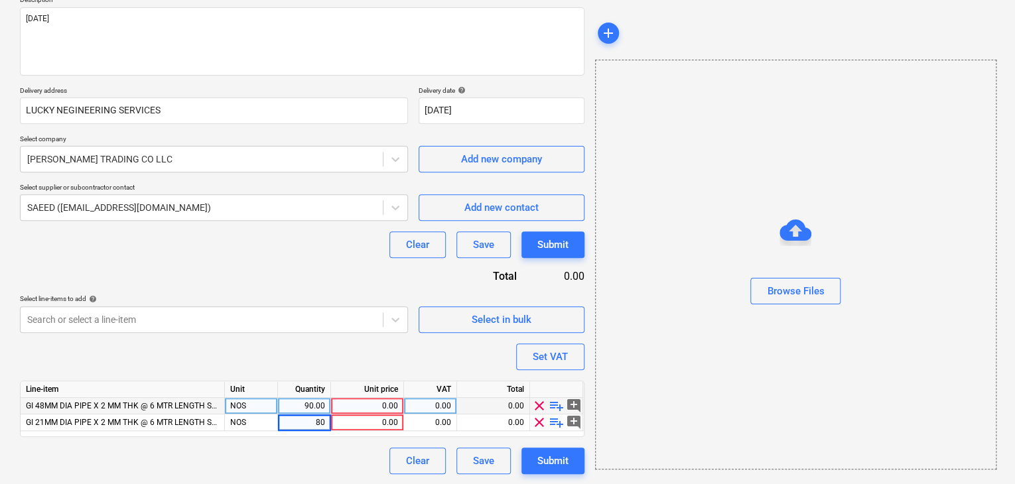
click at [376, 408] on div "0.00" at bounding box center [367, 406] width 62 height 17
type input "52"
type textarea "x"
type input "26.5"
type textarea "x"
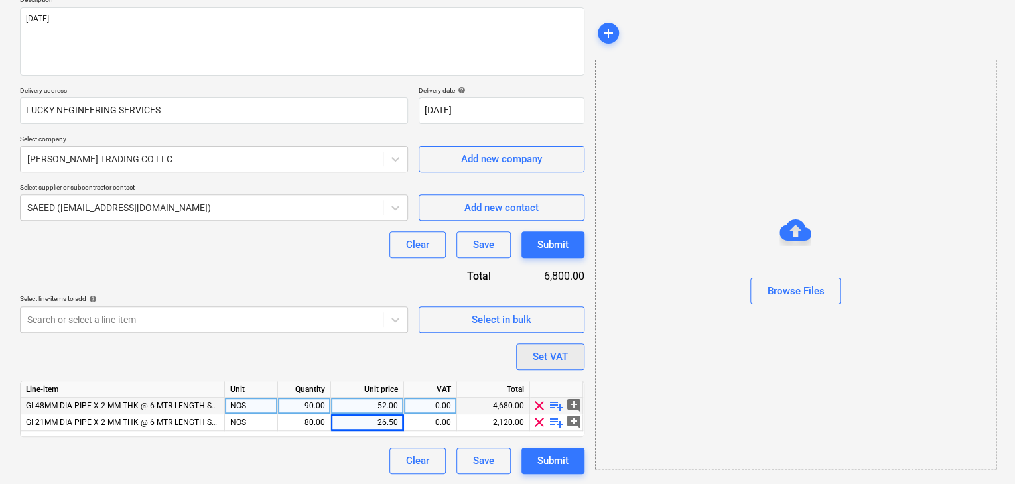
drag, startPoint x: 646, startPoint y: 337, endPoint x: 561, endPoint y: 350, distance: 85.9
click at [642, 338] on div "Browse Files" at bounding box center [795, 265] width 401 height 410
click at [554, 353] on div "Set VAT" at bounding box center [550, 356] width 35 height 17
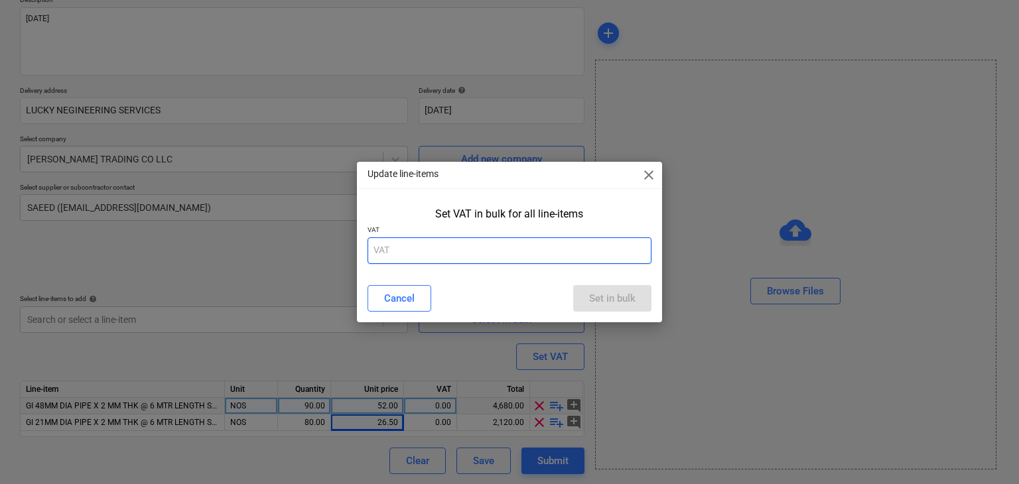
click at [455, 247] on input "text" at bounding box center [510, 251] width 285 height 27
type input "5"
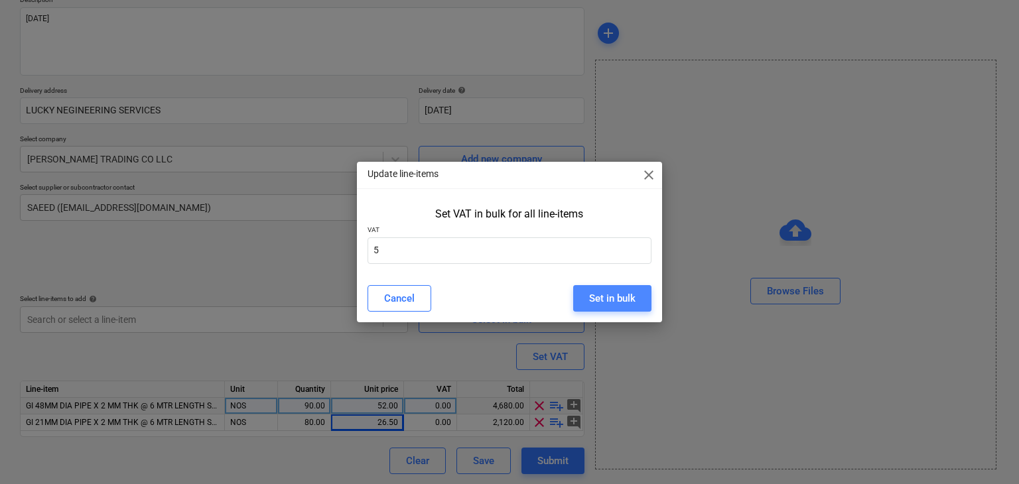
click at [626, 299] on div "Set in bulk" at bounding box center [612, 298] width 46 height 17
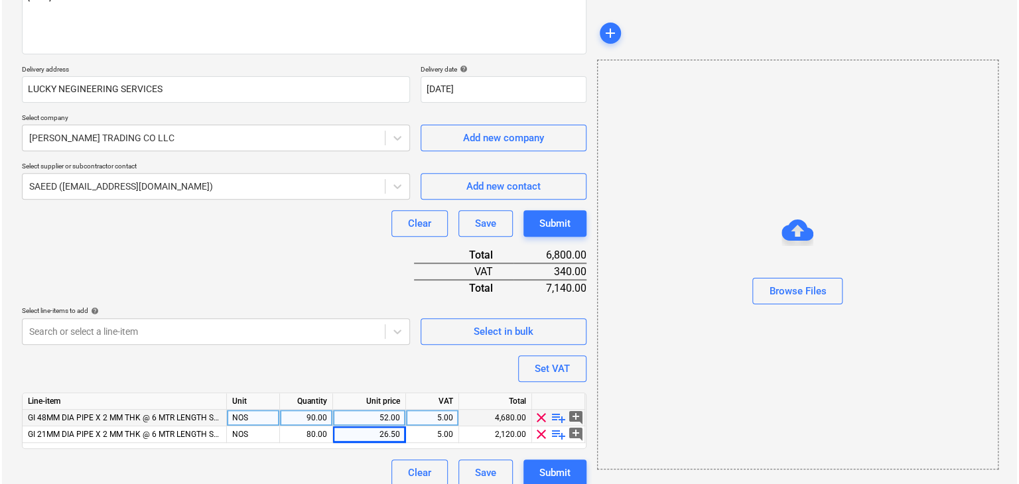
scroll to position [195, 0]
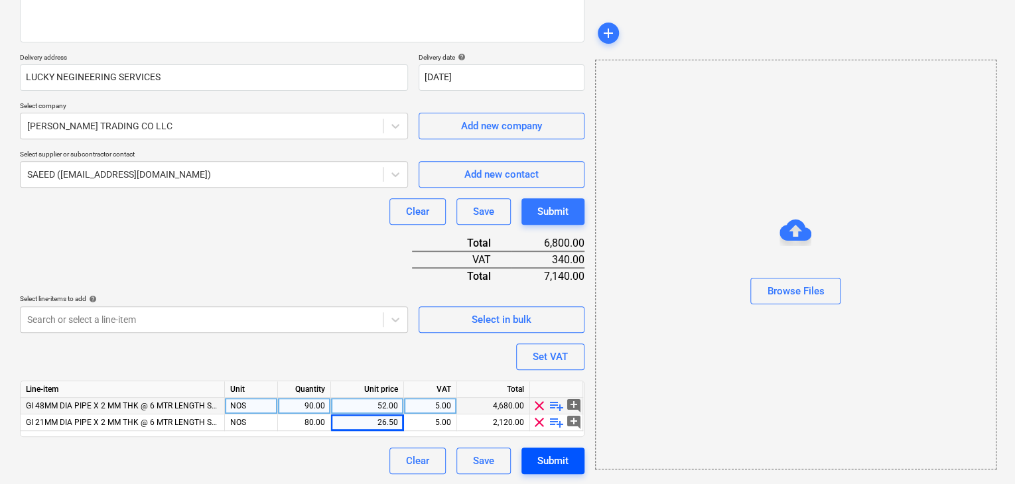
click at [551, 460] on div "Submit" at bounding box center [552, 460] width 31 height 17
type textarea "x"
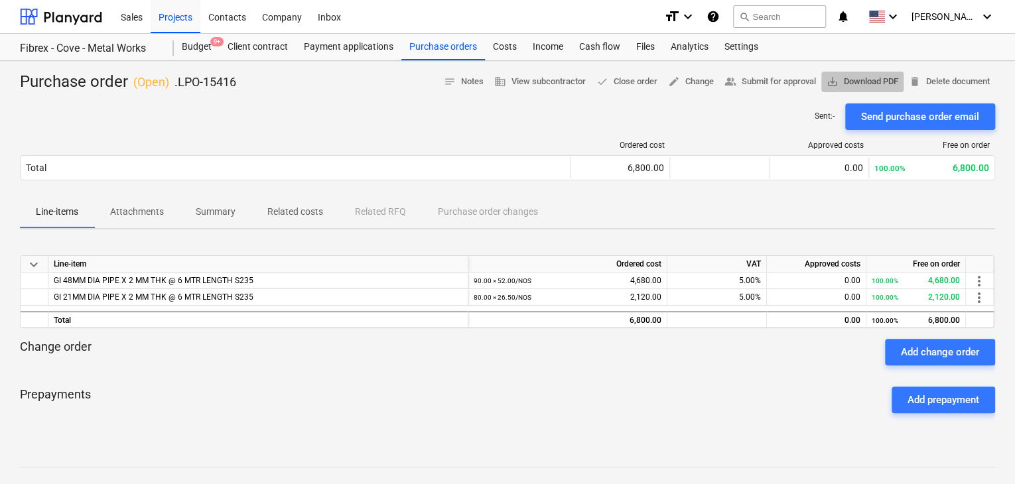
click at [863, 72] on button "save_alt Download PDF" at bounding box center [862, 82] width 82 height 21
